Goal: Communication & Community: Connect with others

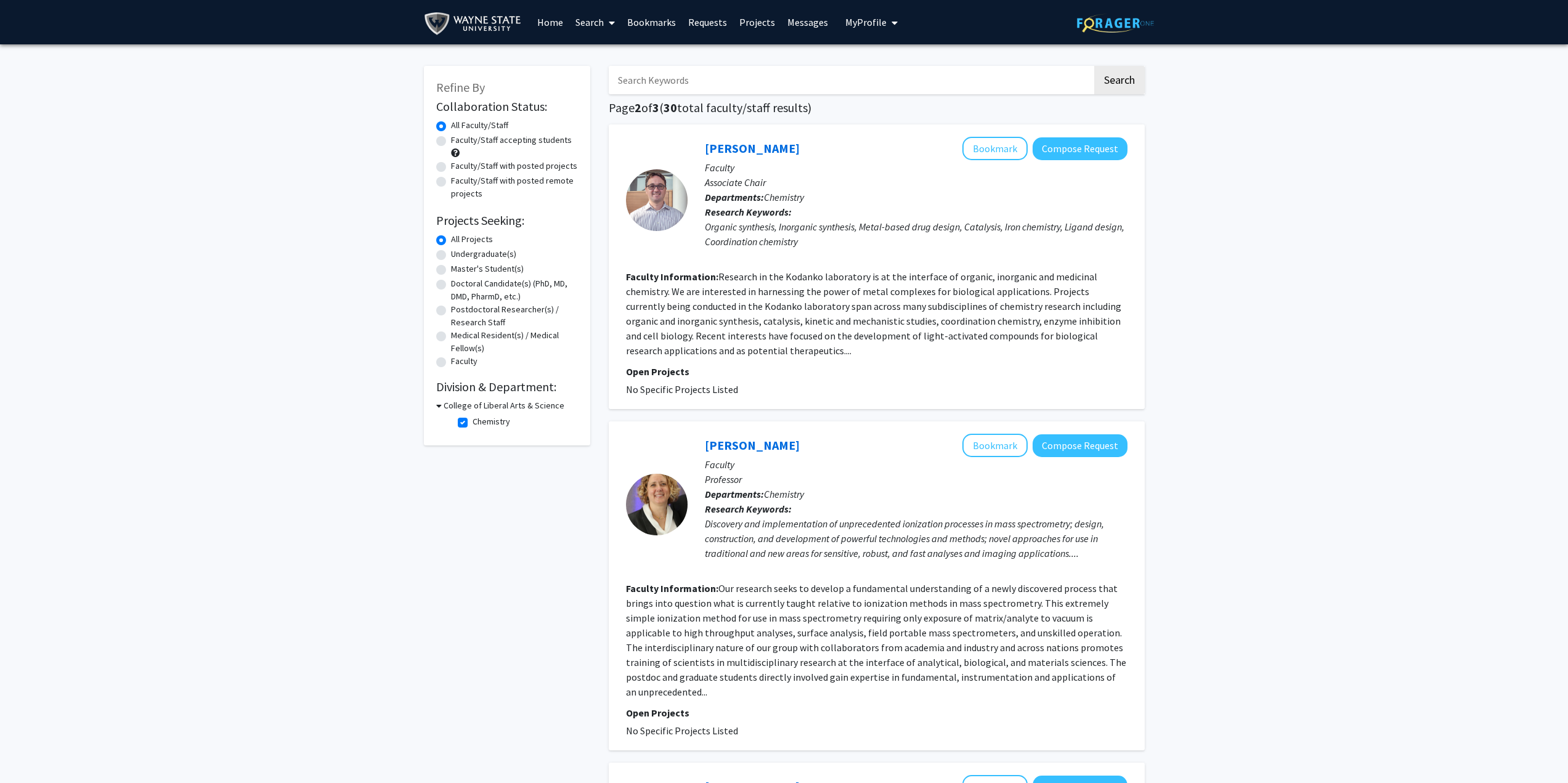
scroll to position [172, 0]
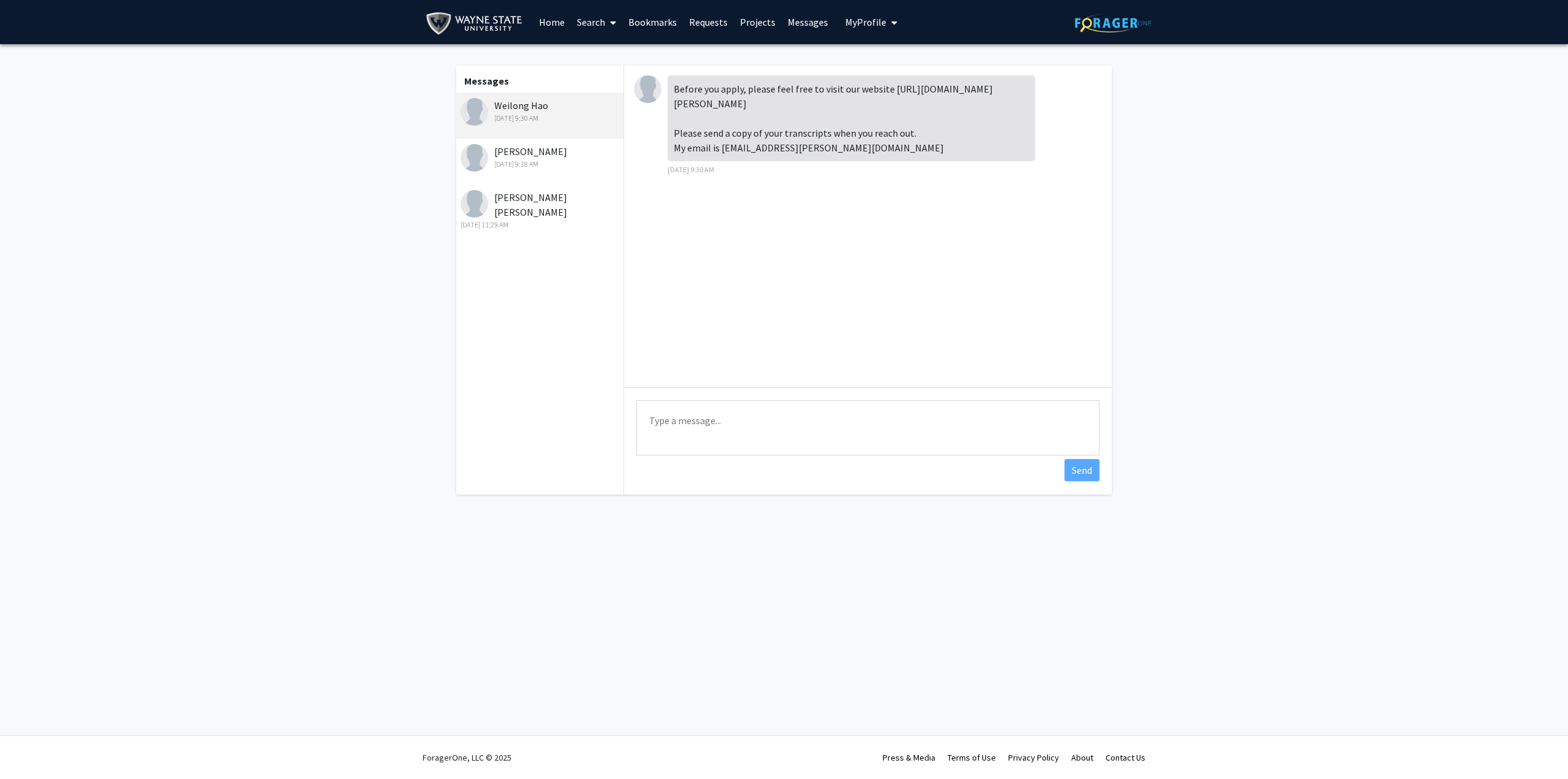
click at [713, 419] on textarea "Type a message" at bounding box center [868, 427] width 463 height 55
click at [546, 167] on div "Feb 13, 2025 9:18 AM" at bounding box center [541, 164] width 160 height 11
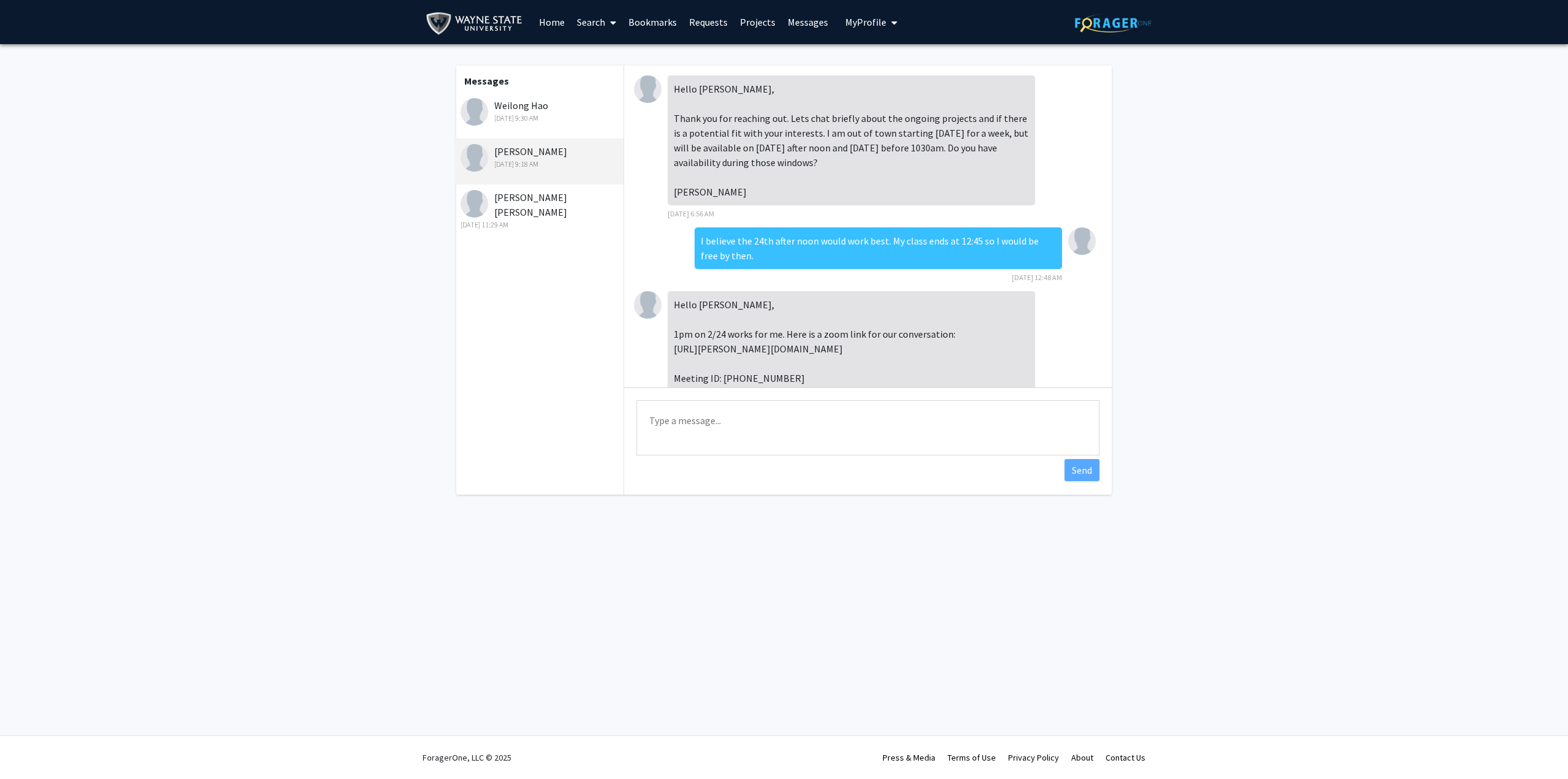
scroll to position [50, 0]
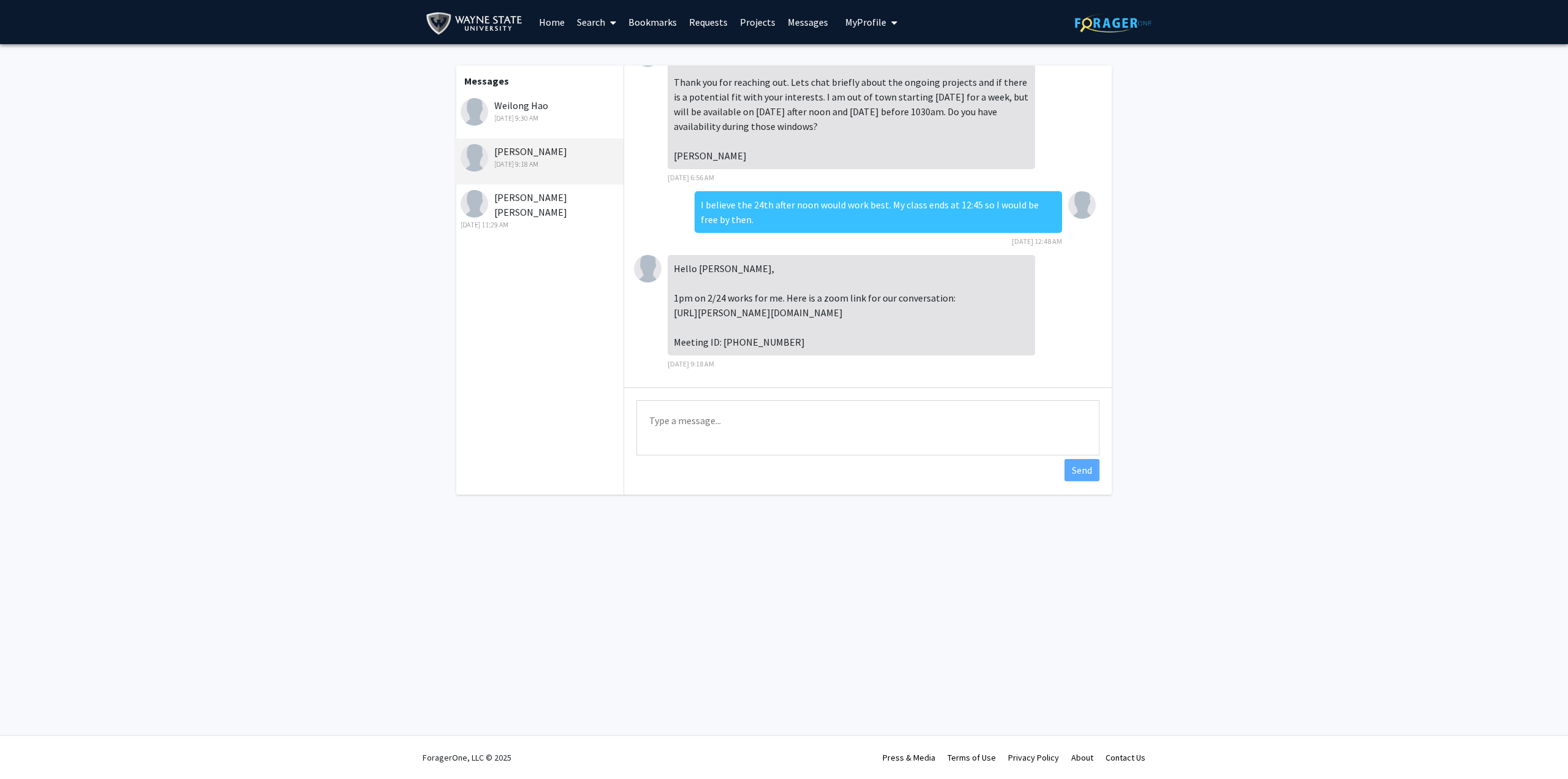
click at [516, 196] on div "Malathy Puthan Shekhar Feb 12, 2025 11:29 AM" at bounding box center [541, 210] width 160 height 40
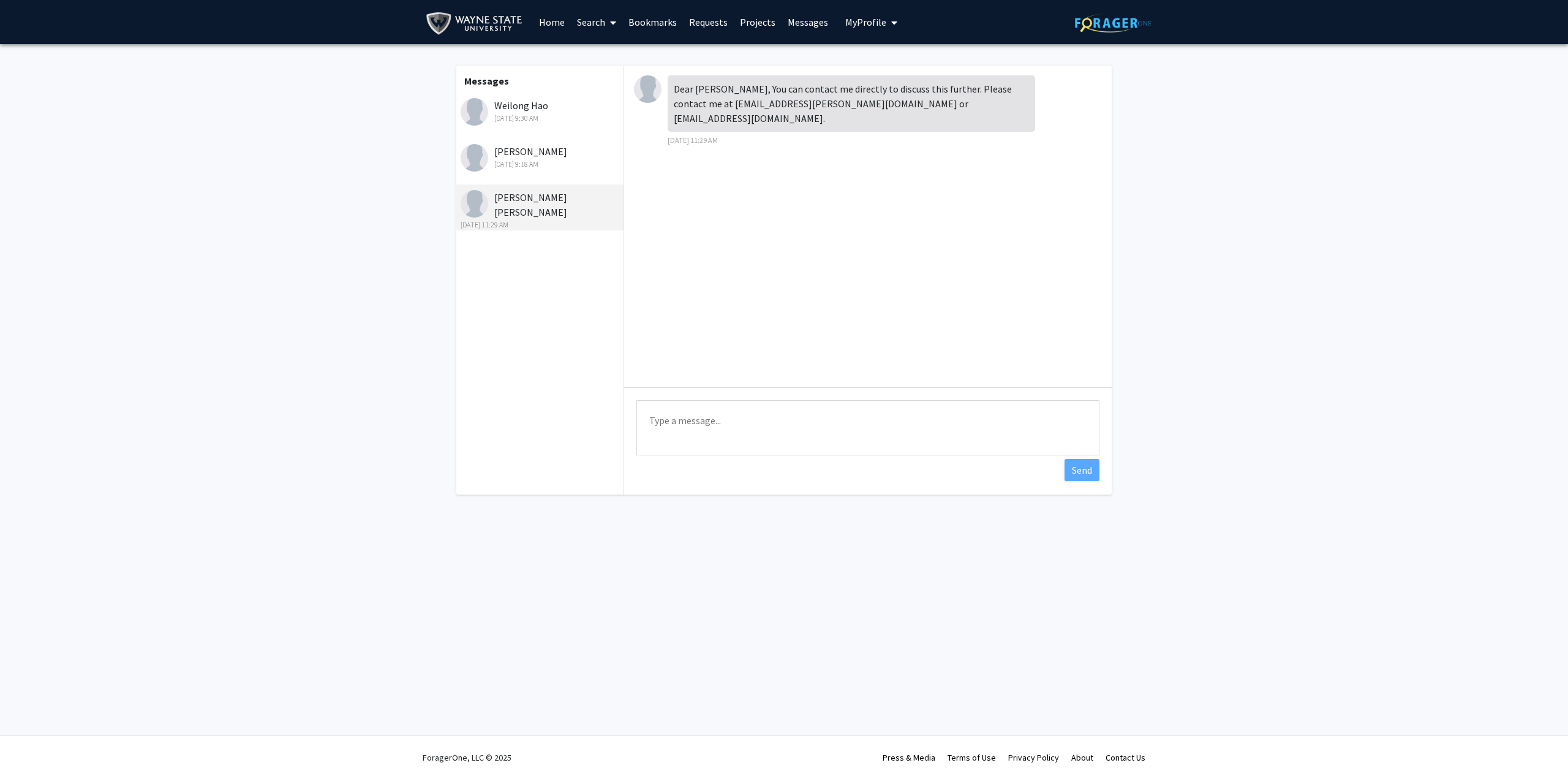
click at [515, 169] on div "Feb 13, 2025 9:18 AM" at bounding box center [541, 164] width 160 height 11
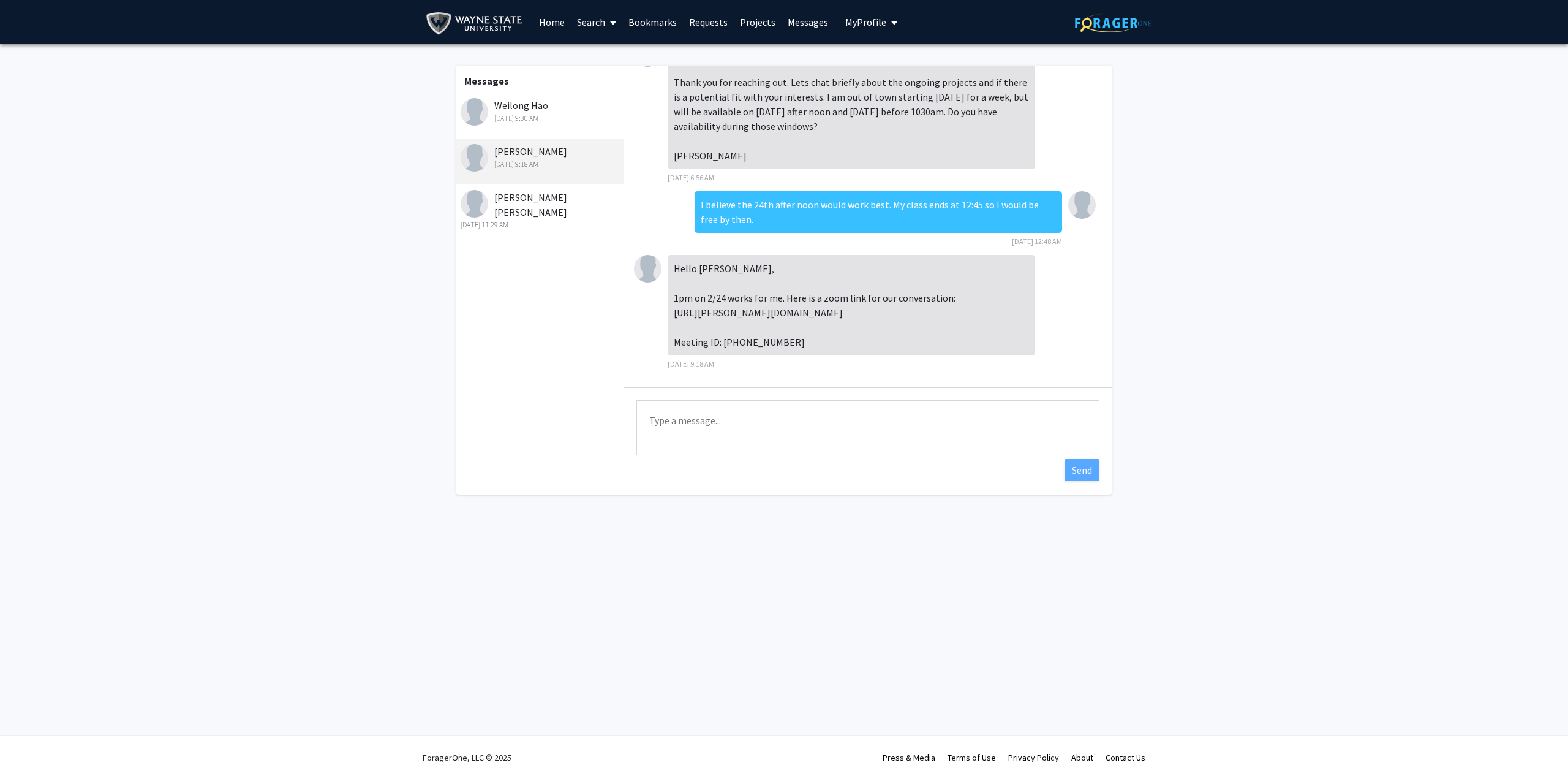
click at [533, 184] on div "Malathy Puthan Shekhar Feb 12, 2025 11:29 AM" at bounding box center [539, 207] width 169 height 46
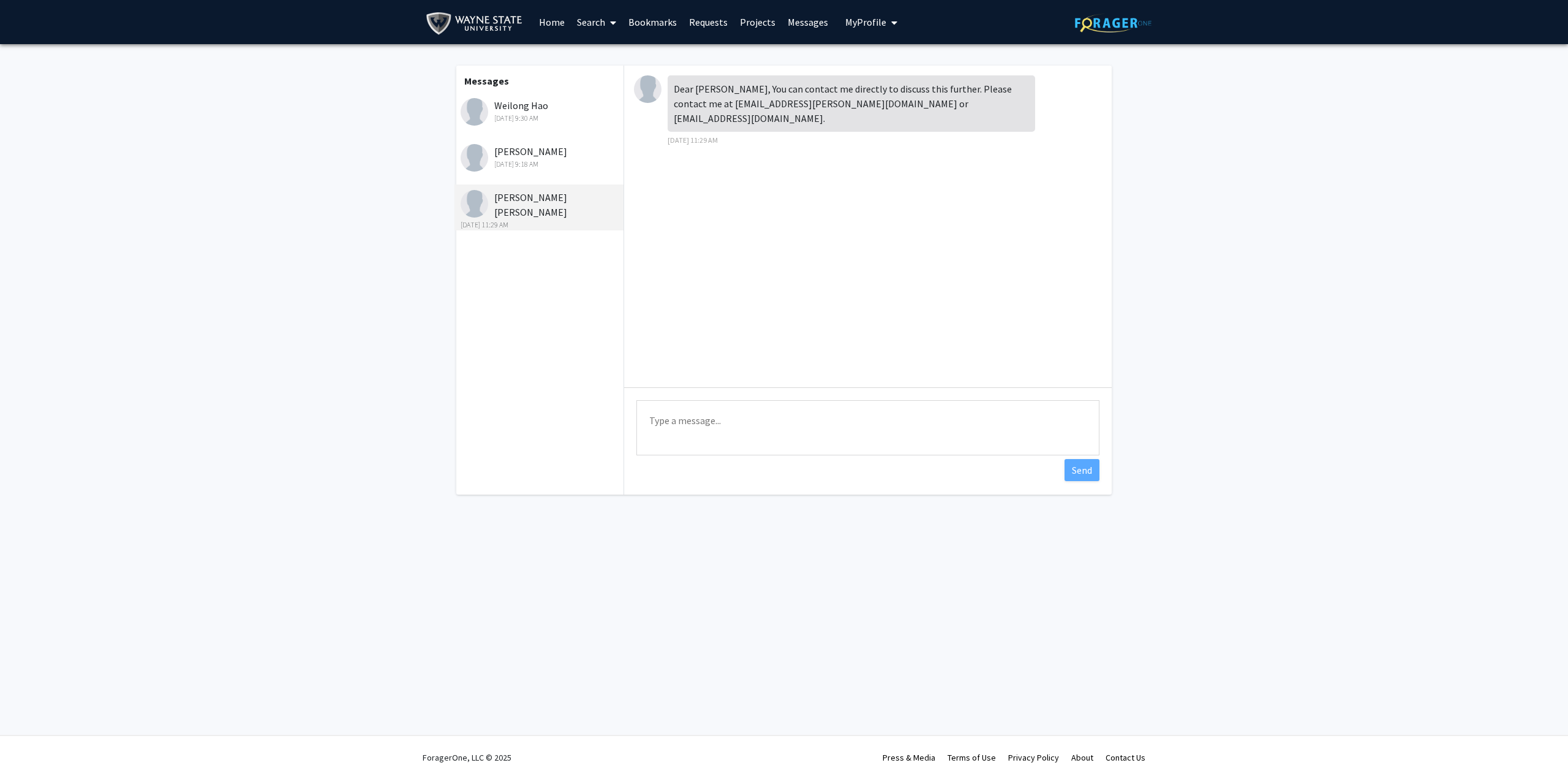
scroll to position [0, 0]
click at [523, 156] on div "Eric Woodcock Feb 13, 2025 9:18 AM" at bounding box center [541, 156] width 160 height 26
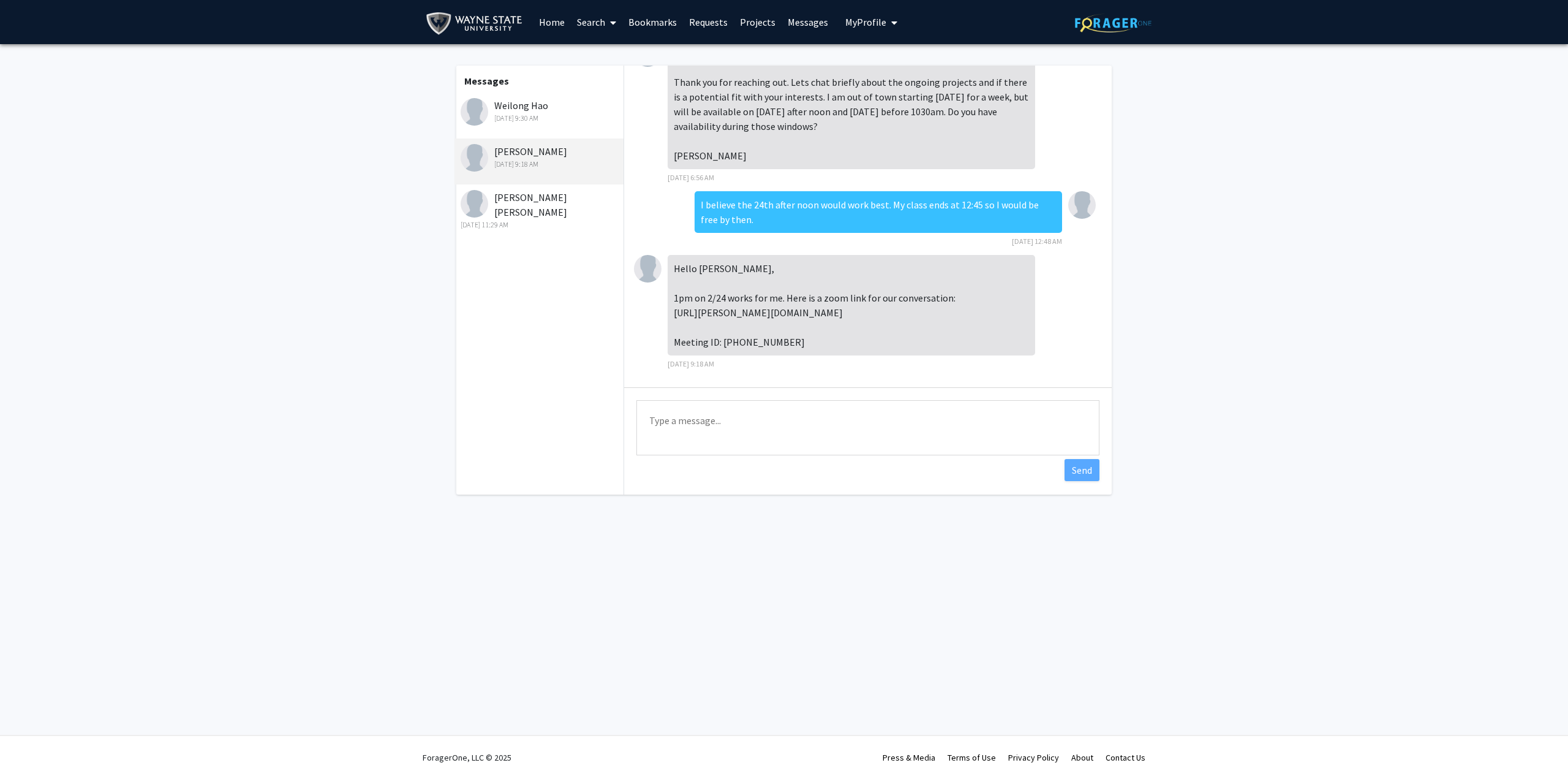
click at [525, 104] on div "Weilong Hao Aug 31, 2025 9:30 AM" at bounding box center [541, 110] width 160 height 26
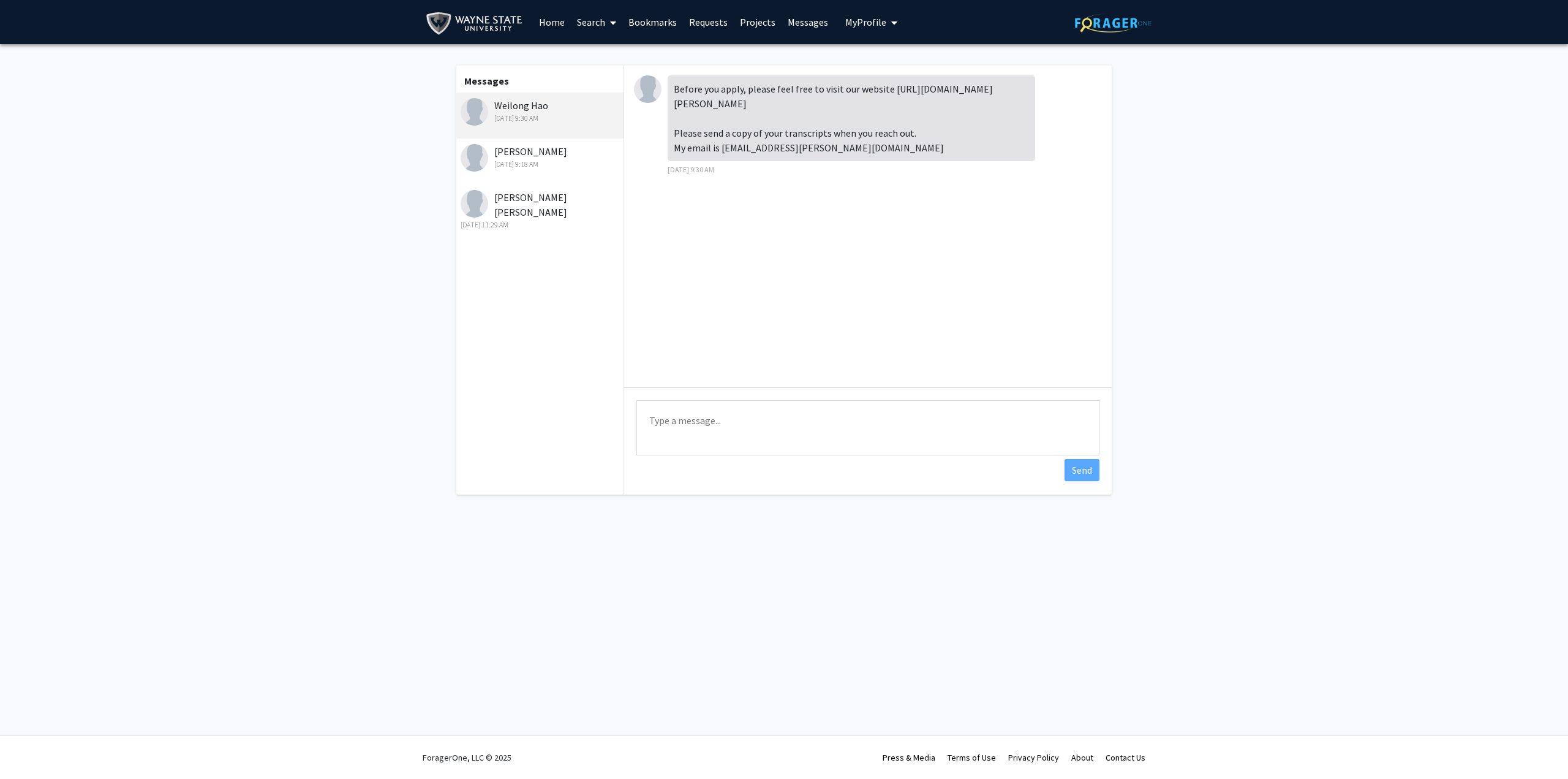
scroll to position [0, 0]
click at [535, 145] on div "Eric Woodcock Feb 13, 2025 9:18 AM" at bounding box center [541, 156] width 160 height 26
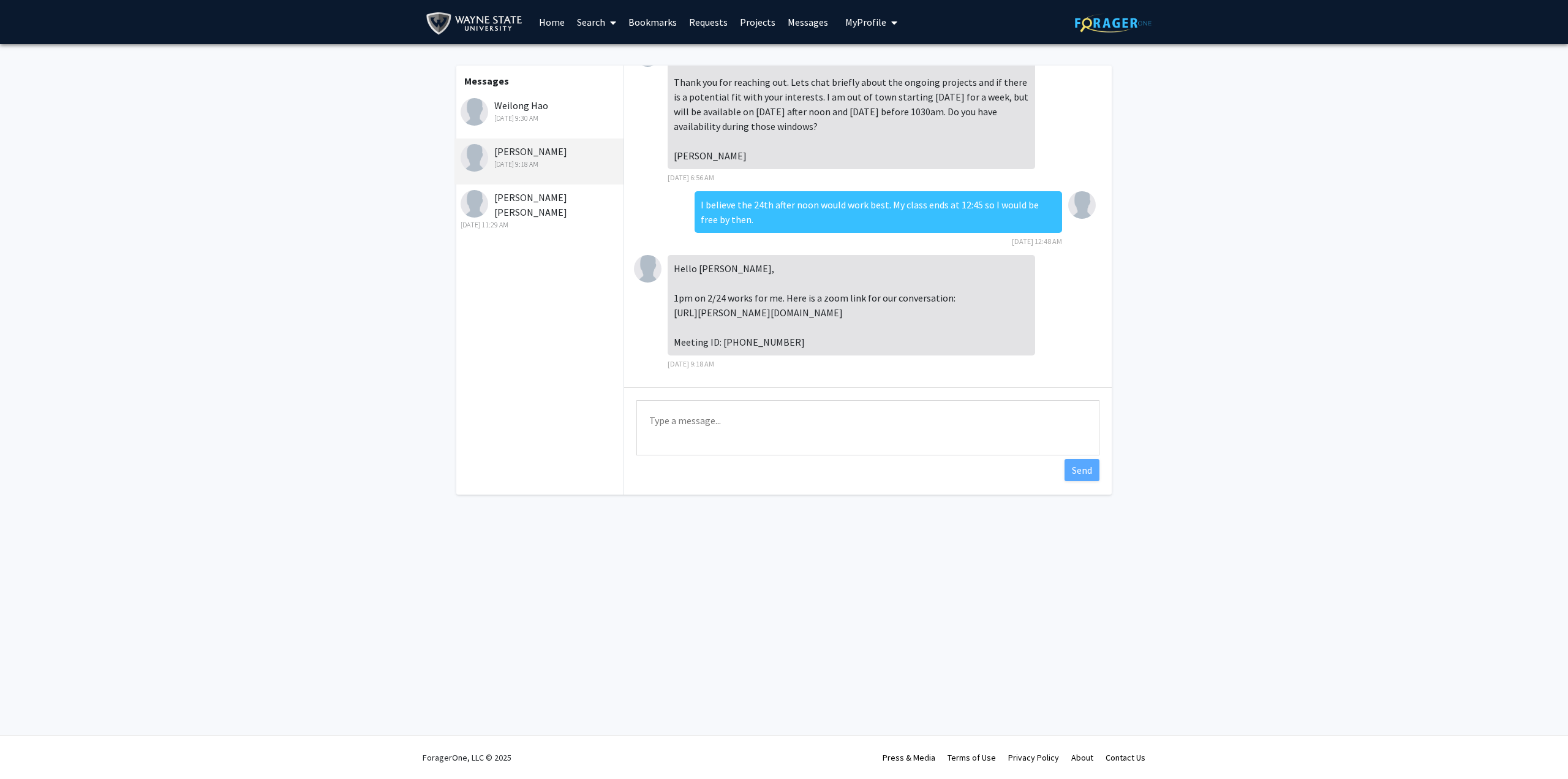
click at [538, 177] on div "Eric Woodcock Feb 13, 2025 9:18 AM" at bounding box center [539, 161] width 169 height 46
drag, startPoint x: 541, startPoint y: 193, endPoint x: 538, endPoint y: 182, distance: 11.4
click at [541, 193] on div "Malathy Puthan Shekhar Feb 12, 2025 11:29 AM" at bounding box center [541, 210] width 160 height 40
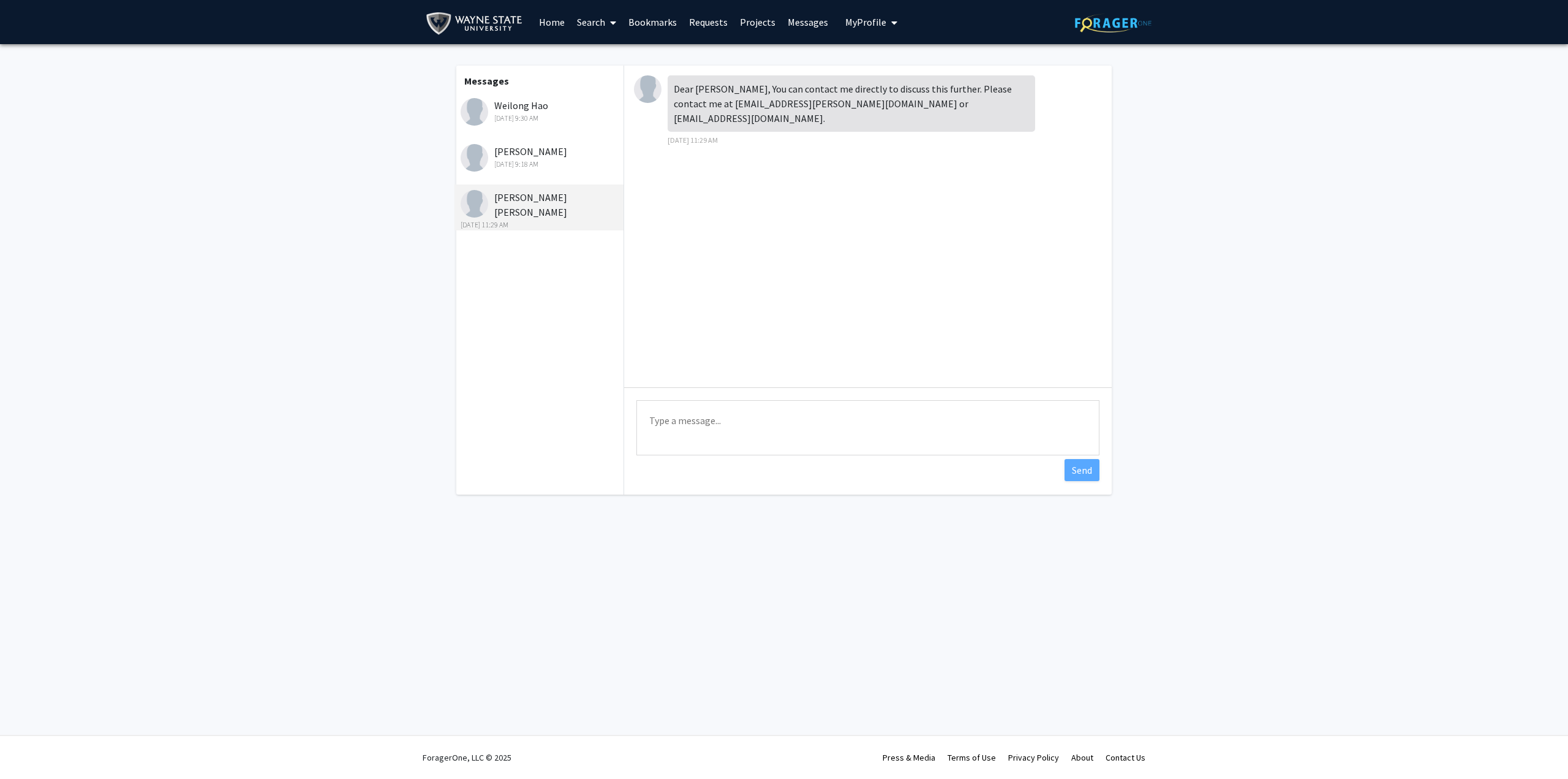
click at [538, 165] on div "Feb 13, 2025 9:18 AM" at bounding box center [541, 164] width 160 height 11
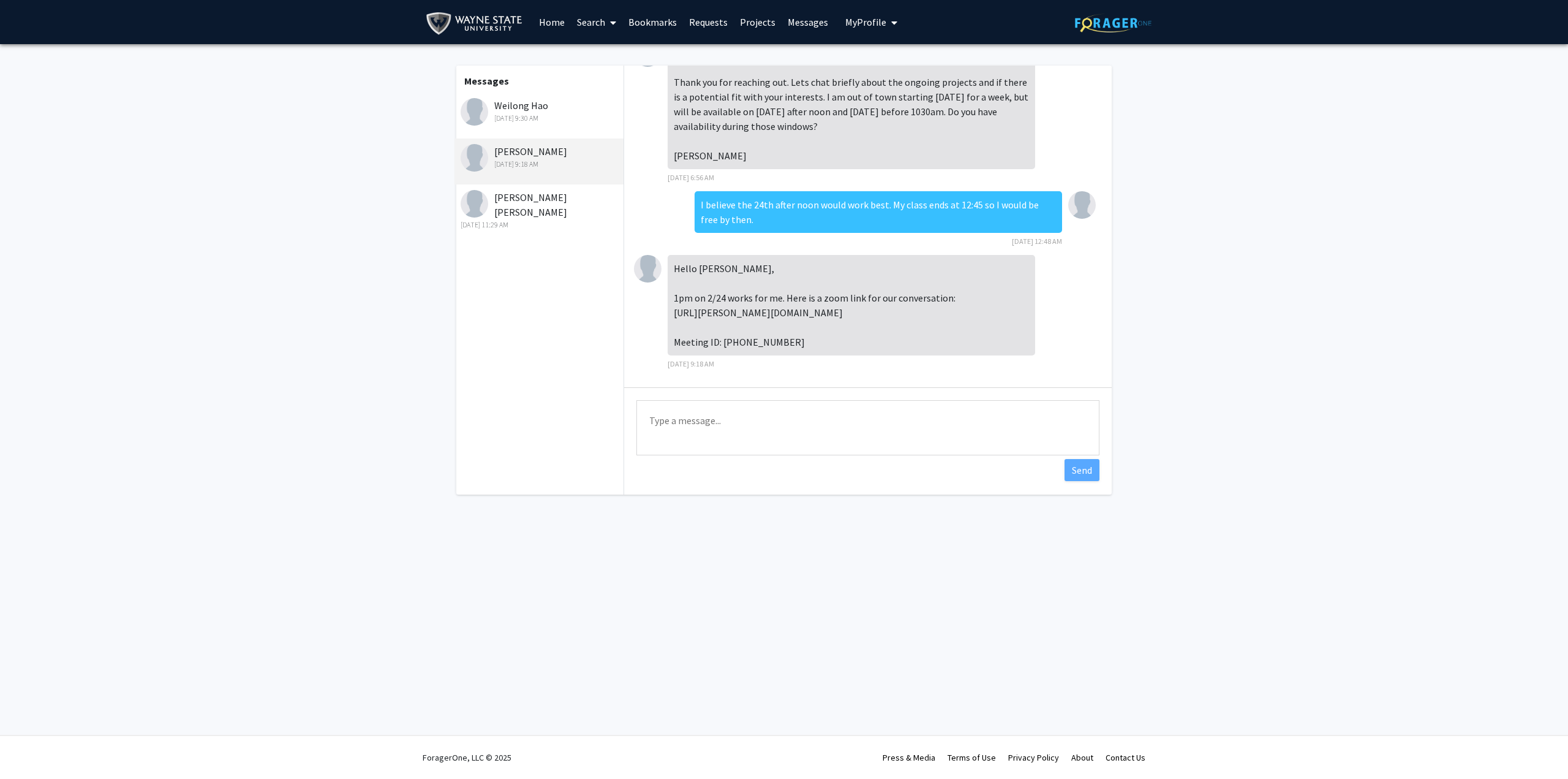
click at [530, 117] on div "Aug 31, 2025 9:30 AM" at bounding box center [541, 118] width 160 height 11
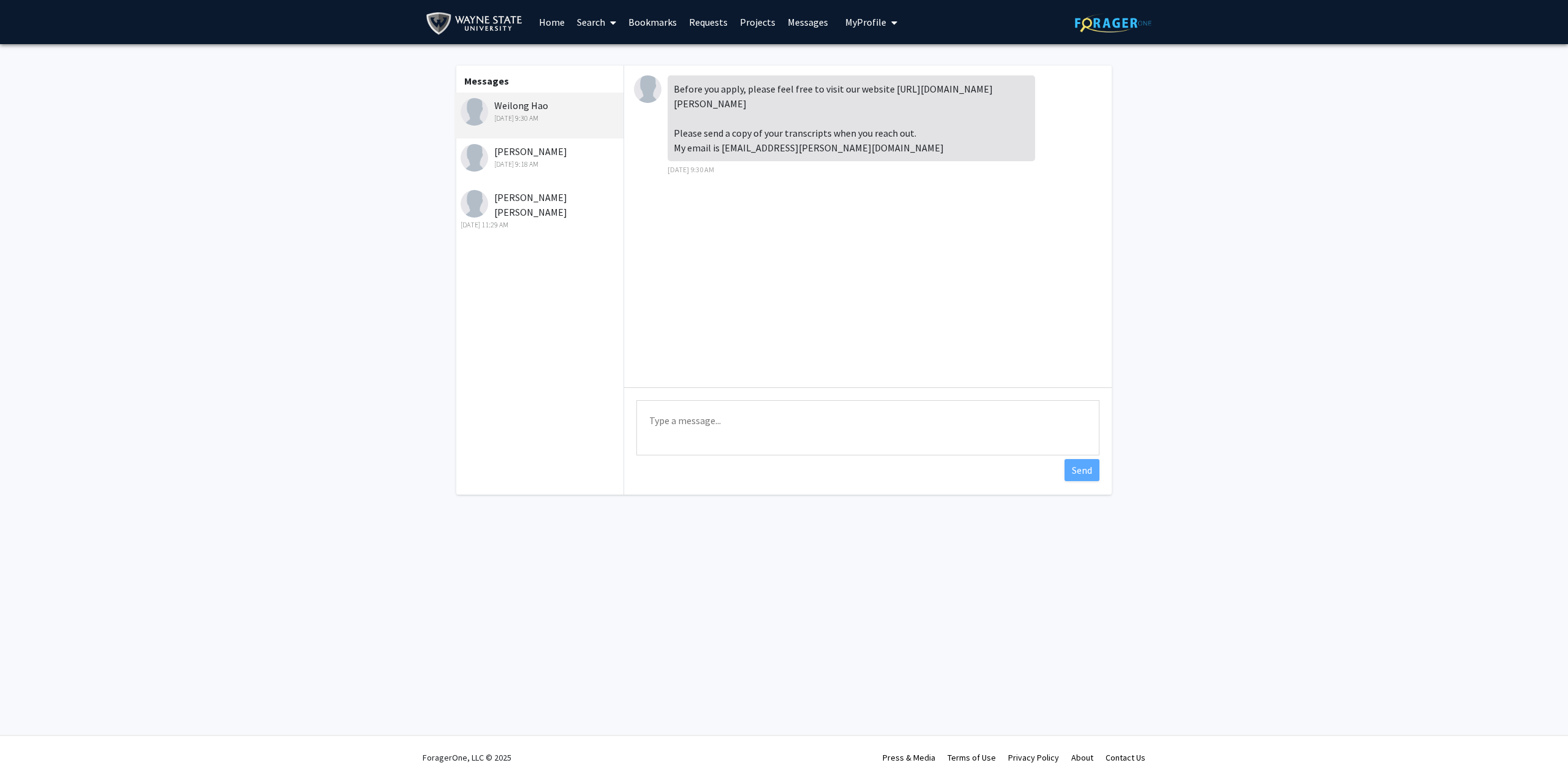
click at [537, 141] on div "Eric Woodcock Feb 13, 2025 9:18 AM" at bounding box center [539, 161] width 169 height 46
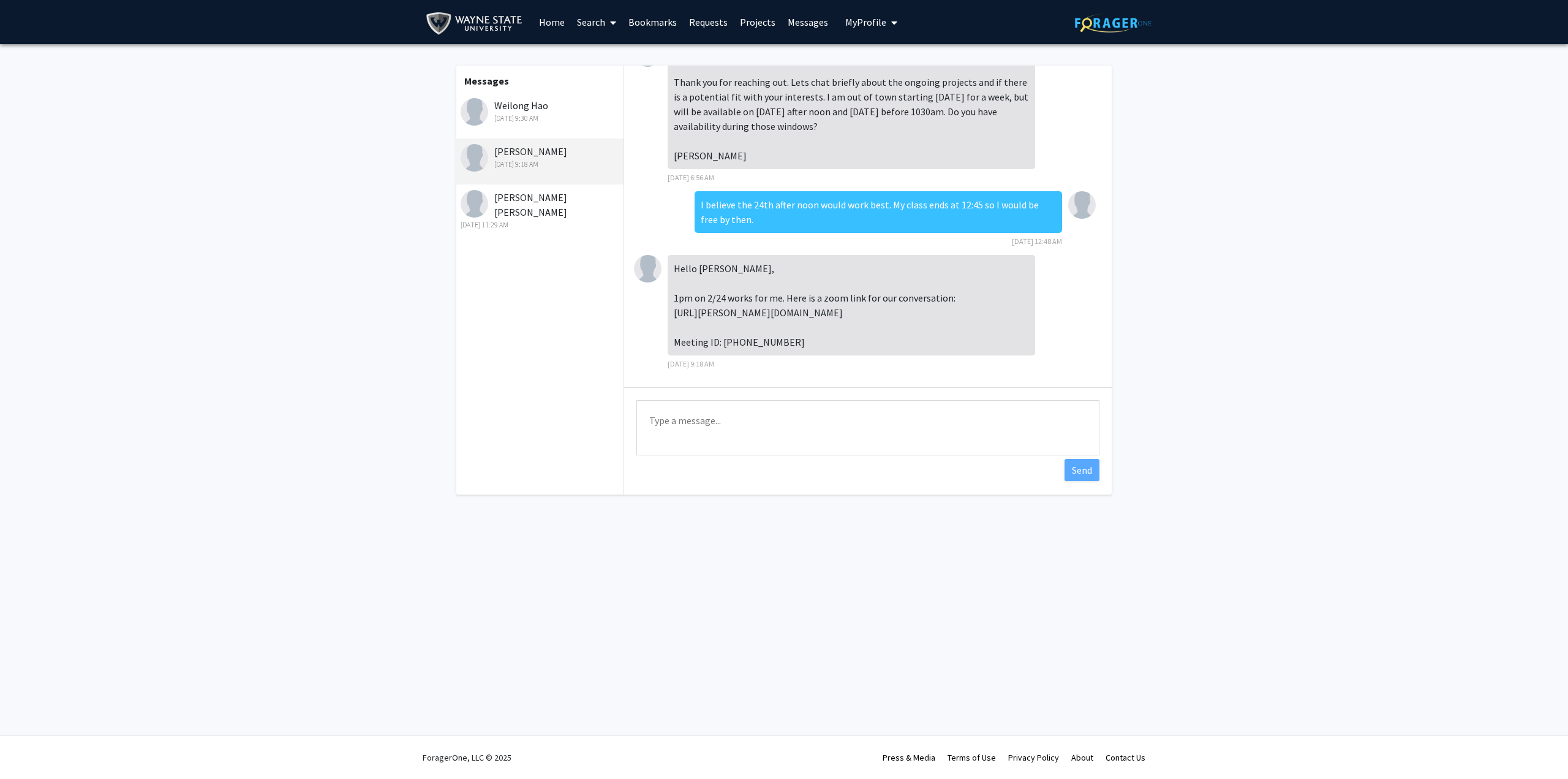
click at [509, 100] on div "Weilong Hao Aug 31, 2025 9:30 AM" at bounding box center [541, 110] width 160 height 26
